Goal: Transaction & Acquisition: Purchase product/service

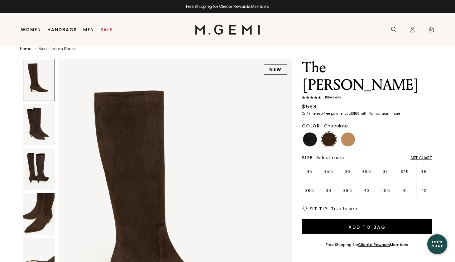
scroll to position [13, 0]
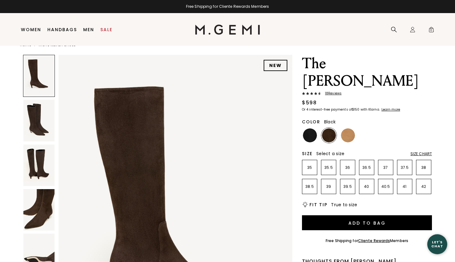
click at [310, 128] on img at bounding box center [310, 135] width 14 height 14
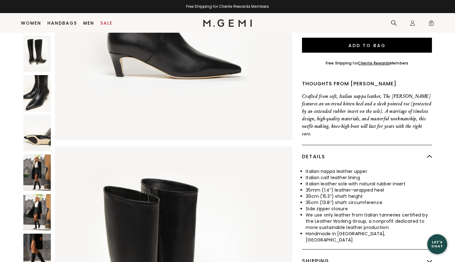
scroll to position [122, 0]
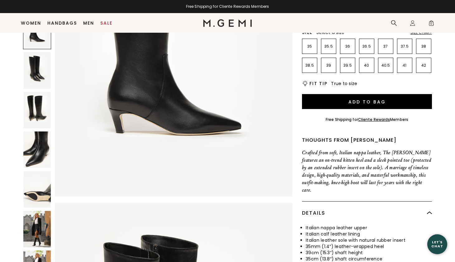
click at [43, 211] on img at bounding box center [36, 229] width 27 height 36
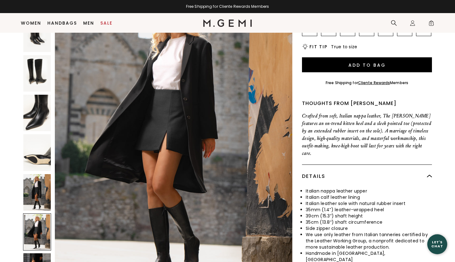
scroll to position [155, 0]
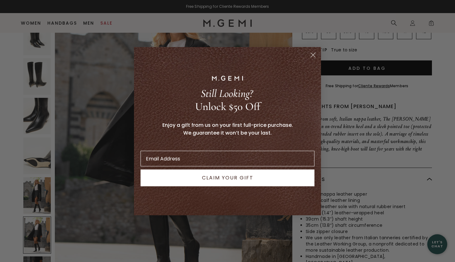
click at [315, 53] on icon "Close dialog" at bounding box center [313, 55] width 4 height 4
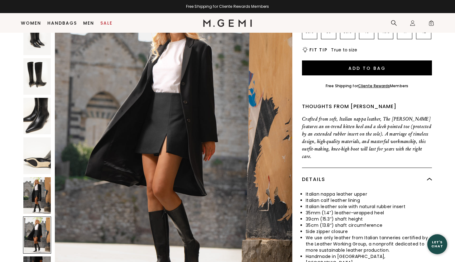
click at [37, 138] on img at bounding box center [36, 156] width 27 height 36
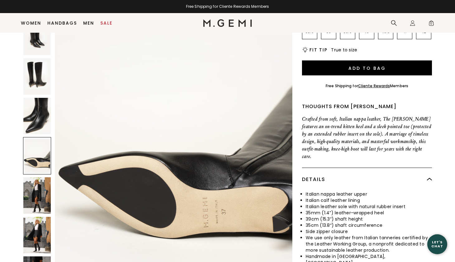
scroll to position [1292, 0]
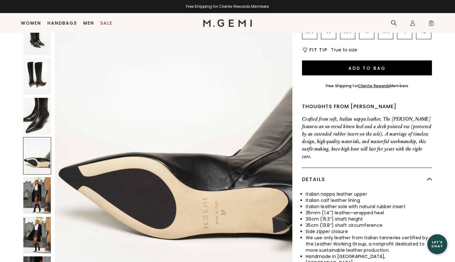
click at [40, 98] on img at bounding box center [36, 116] width 27 height 36
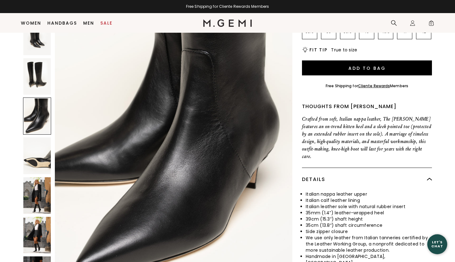
click at [38, 58] on img at bounding box center [36, 76] width 27 height 36
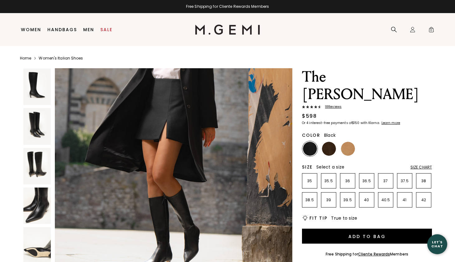
scroll to position [1581, 0]
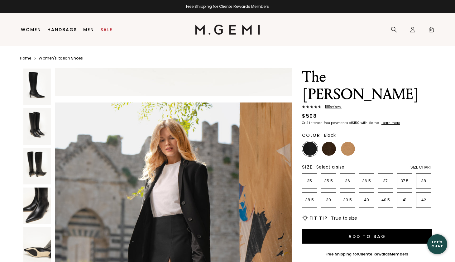
click at [349, 142] on img at bounding box center [348, 149] width 14 height 14
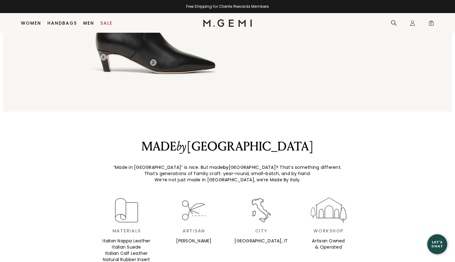
scroll to position [712, 0]
